Goal: Find specific page/section: Find specific page/section

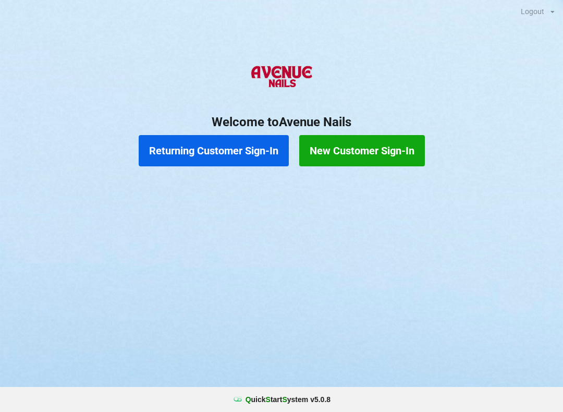
click at [370, 152] on button "New Customer Sign-In" at bounding box center [362, 150] width 126 height 31
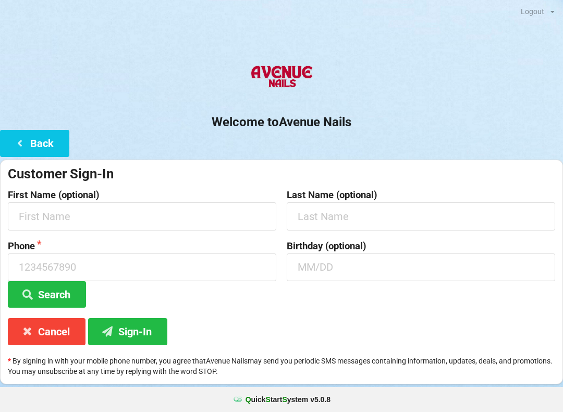
click at [41, 148] on button "Back" at bounding box center [34, 143] width 69 height 27
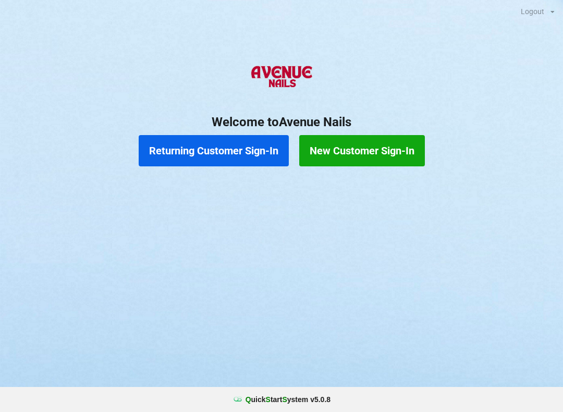
click at [232, 158] on button "Returning Customer Sign-In" at bounding box center [214, 150] width 150 height 31
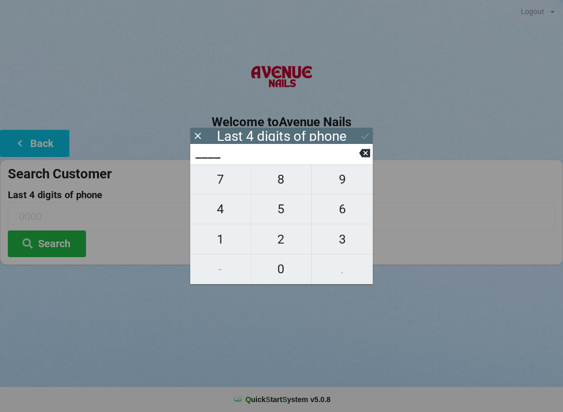
click at [283, 215] on span "5" at bounding box center [281, 209] width 60 height 22
type input "5___"
click at [280, 277] on span "0" at bounding box center [281, 269] width 60 height 22
type input "50__"
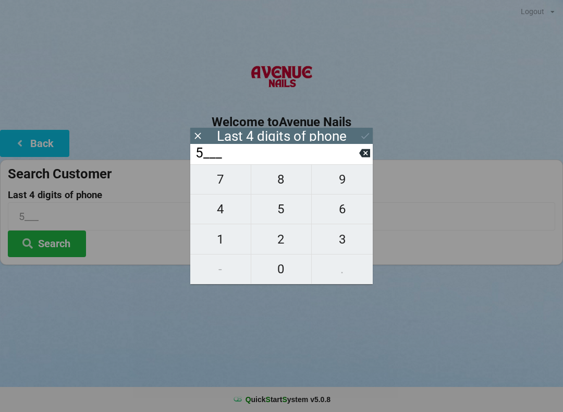
type input "50__"
click at [287, 190] on span "8" at bounding box center [281, 179] width 60 height 22
type input "508_"
click at [216, 181] on span "7" at bounding box center [220, 179] width 60 height 22
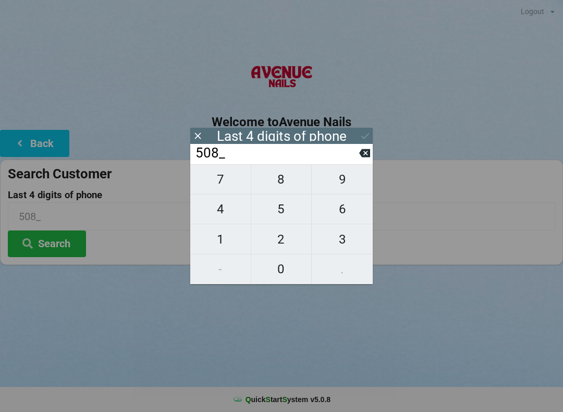
type input "5087"
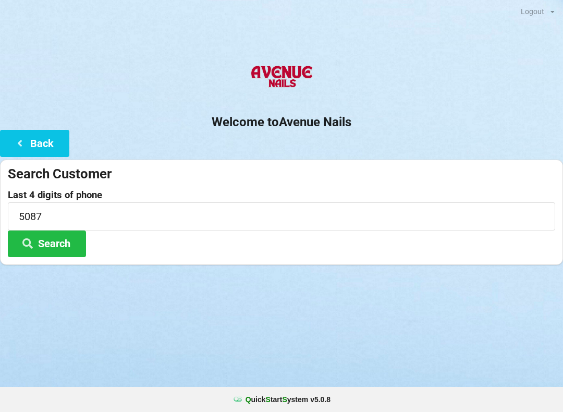
click at [55, 244] on button "Search" at bounding box center [47, 243] width 78 height 27
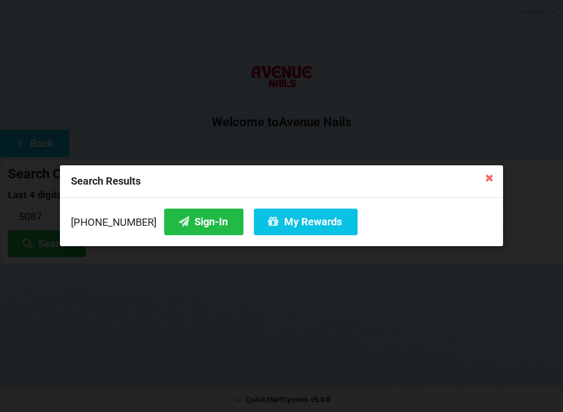
click at [183, 221] on button "Sign-In" at bounding box center [203, 222] width 79 height 27
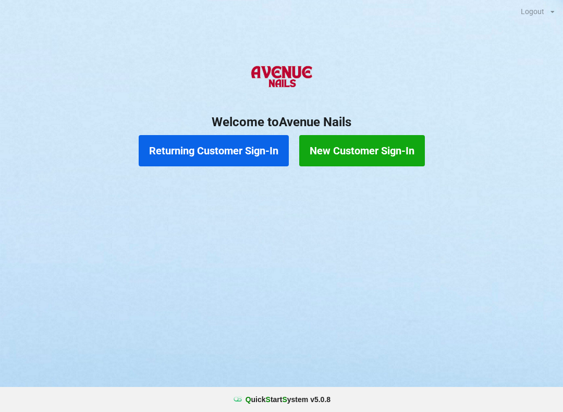
click at [266, 176] on div at bounding box center [281, 185] width 563 height 26
click at [238, 145] on button "Returning Customer Sign-In" at bounding box center [214, 150] width 150 height 31
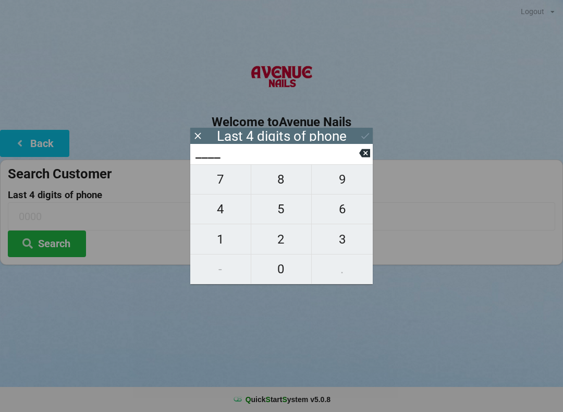
click at [227, 254] on button "1" at bounding box center [220, 239] width 61 height 30
type input "1___"
click at [225, 220] on span "4" at bounding box center [220, 209] width 60 height 22
type input "14__"
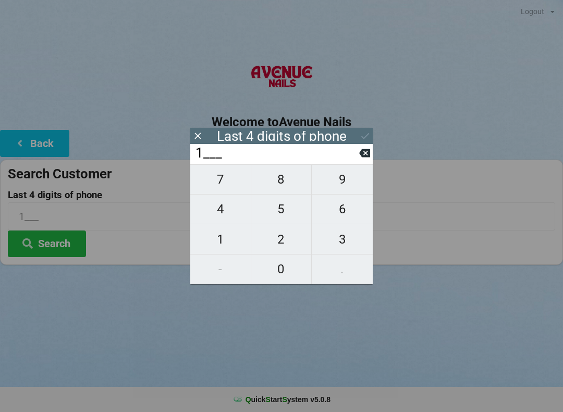
type input "14__"
click at [233, 218] on span "4" at bounding box center [220, 209] width 60 height 22
type input "144_"
click at [338, 213] on span "6" at bounding box center [342, 209] width 61 height 22
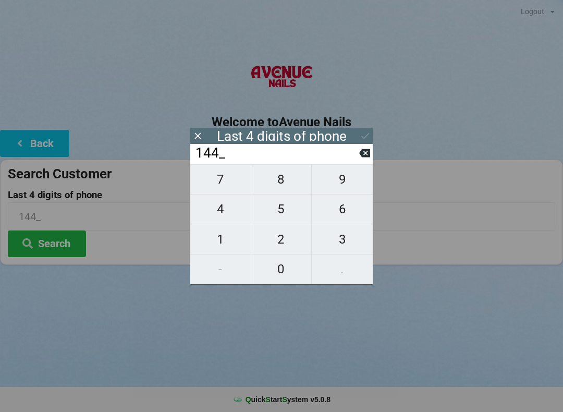
type input "1446"
click at [71, 230] on button "Search" at bounding box center [47, 243] width 78 height 27
